Goal: Task Accomplishment & Management: Manage account settings

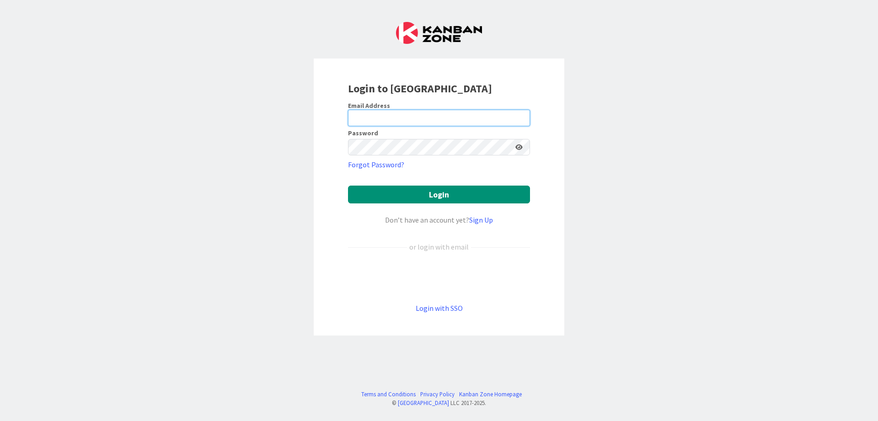
click at [425, 114] on input "email" at bounding box center [439, 118] width 182 height 16
type input "[PERSON_NAME][EMAIL_ADDRESS][DOMAIN_NAME]"
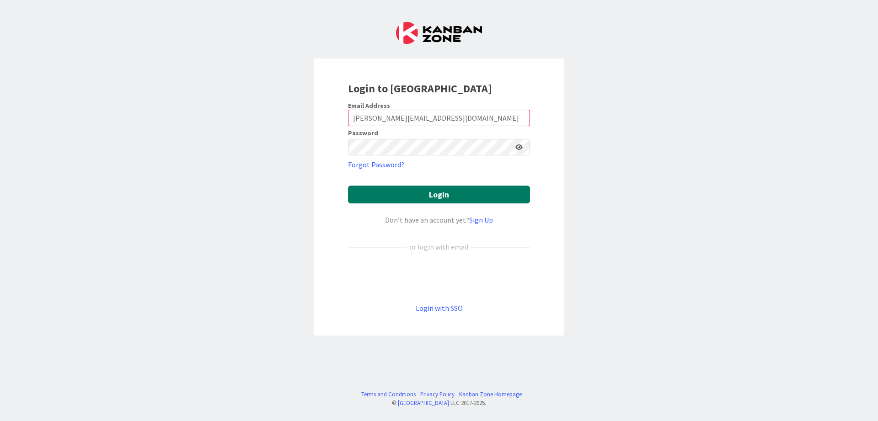
click at [411, 193] on button "Login" at bounding box center [439, 195] width 182 height 18
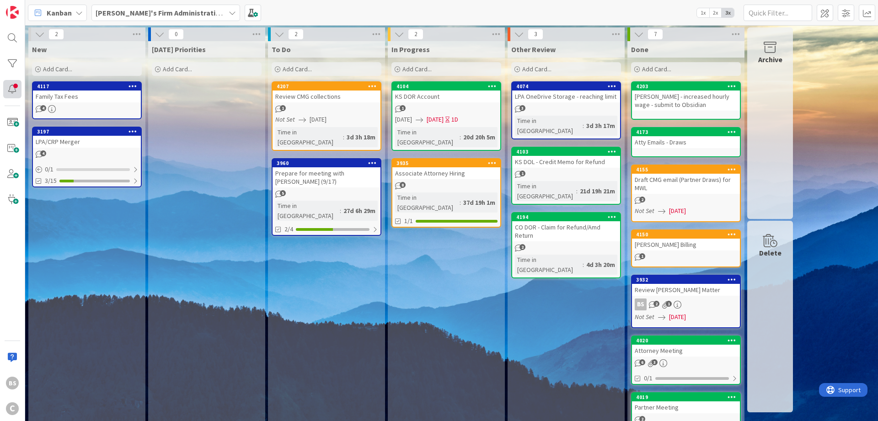
click at [12, 90] on div at bounding box center [12, 89] width 18 height 18
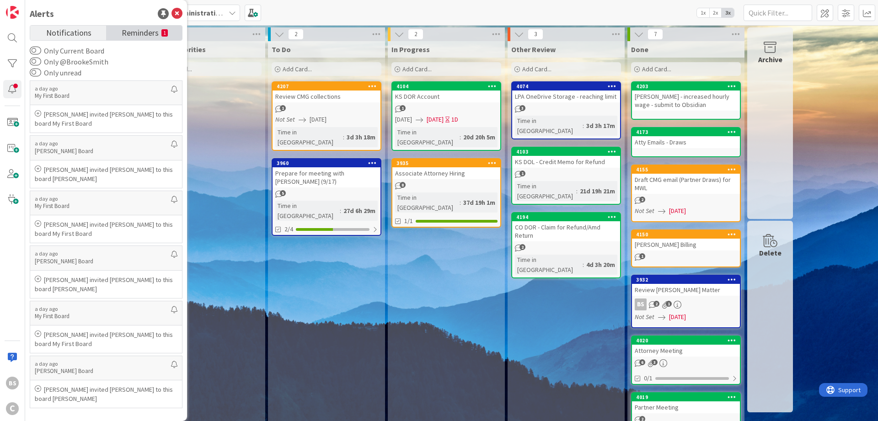
click at [135, 35] on span "Reminders" at bounding box center [140, 32] width 37 height 13
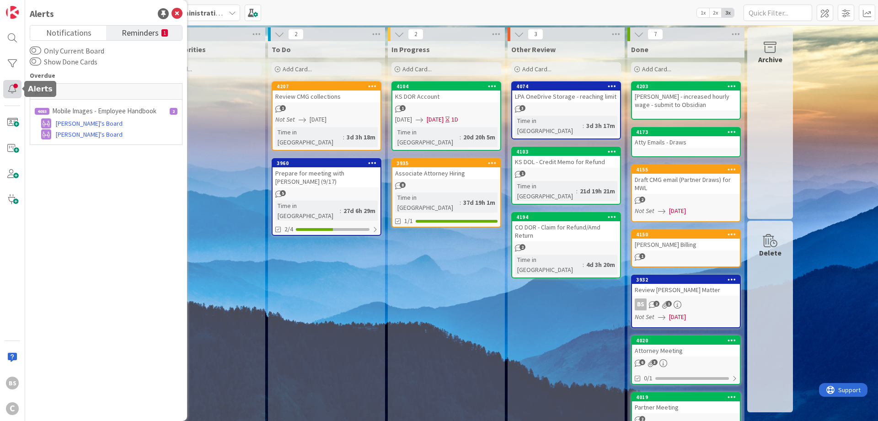
click at [11, 89] on div at bounding box center [12, 89] width 18 height 18
click at [70, 30] on span "Notifications" at bounding box center [68, 32] width 45 height 13
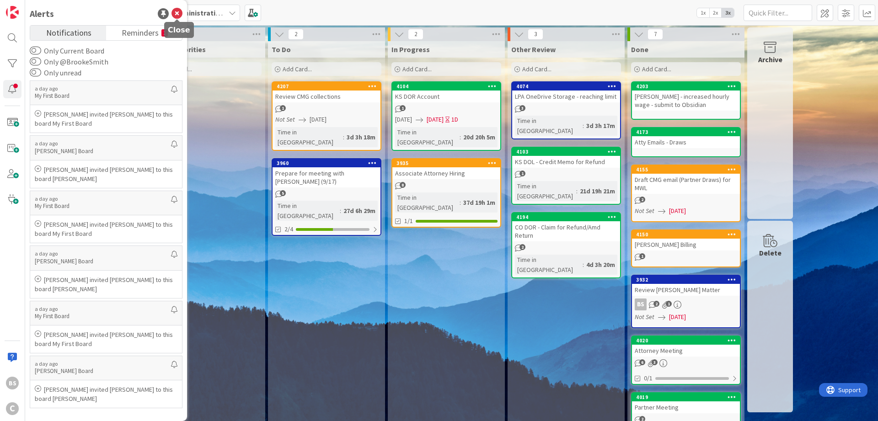
click at [177, 12] on icon at bounding box center [177, 13] width 11 height 11
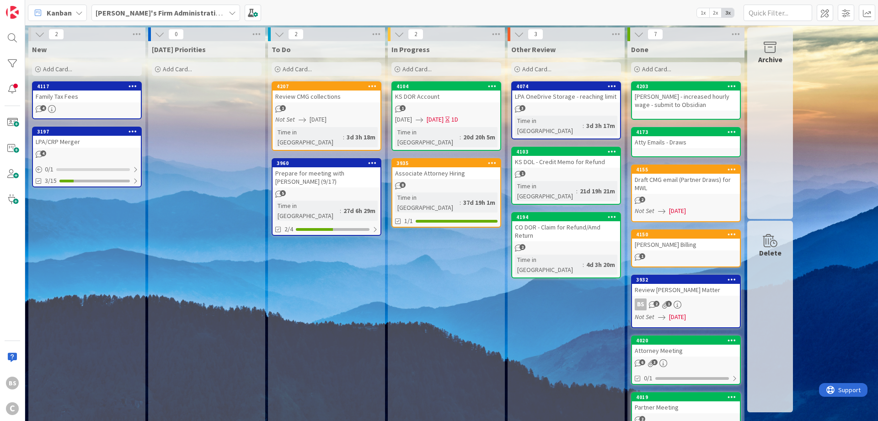
click at [177, 12] on b "[PERSON_NAME]'s Firm Administration Board" at bounding box center [171, 12] width 150 height 9
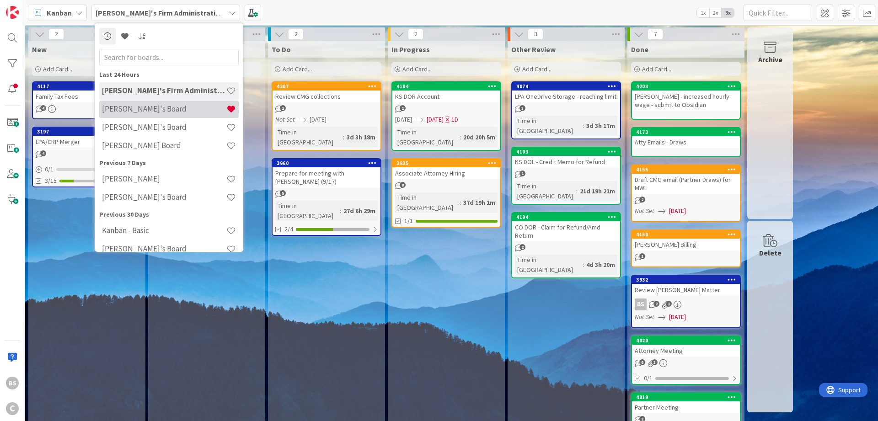
click at [145, 107] on h4 "[PERSON_NAME]'s Board" at bounding box center [164, 108] width 124 height 9
